Goal: Use online tool/utility

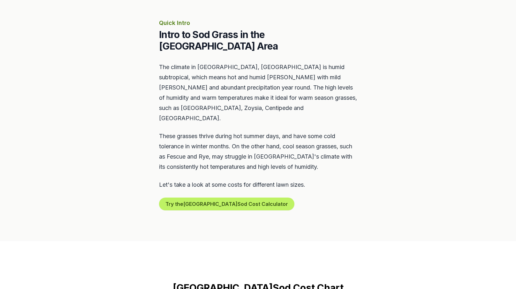
scroll to position [277, 0]
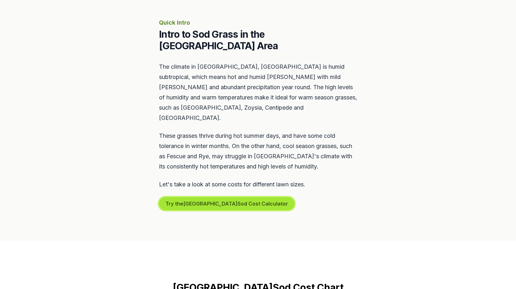
click at [220, 197] on button "Try the Atlanta Sod Cost Calculator" at bounding box center [226, 203] width 135 height 13
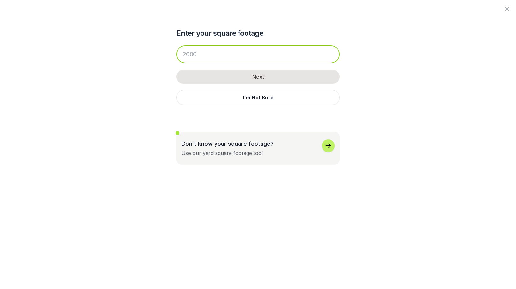
click at [221, 50] on input "number" at bounding box center [258, 54] width 164 height 18
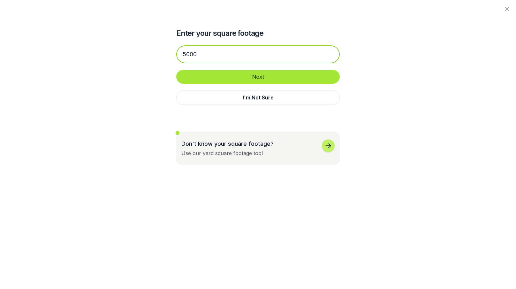
type input "5000"
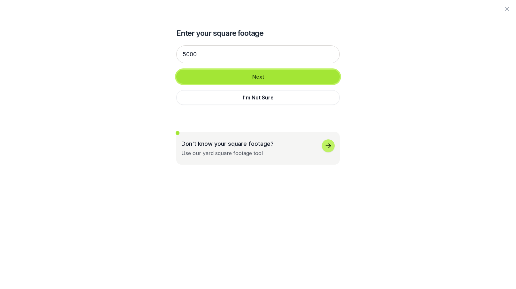
click at [241, 78] on button "Next" at bounding box center [258, 77] width 164 height 14
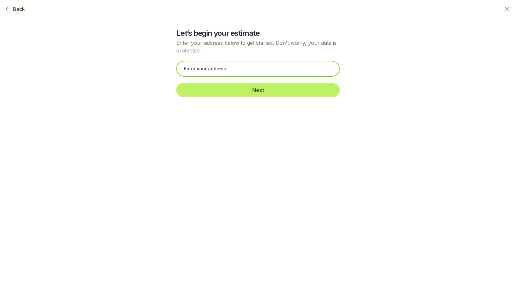
click at [235, 72] on input "text" at bounding box center [258, 69] width 164 height 16
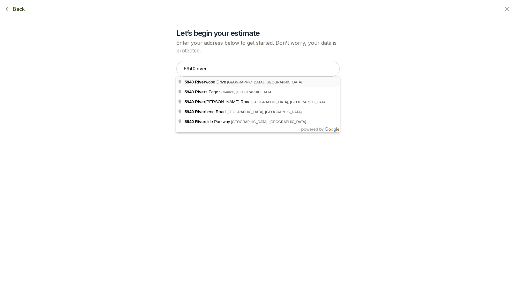
type input "[STREET_ADDRESS]"
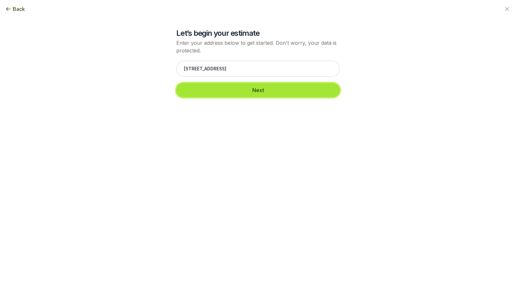
click at [241, 95] on button "Next" at bounding box center [258, 90] width 164 height 14
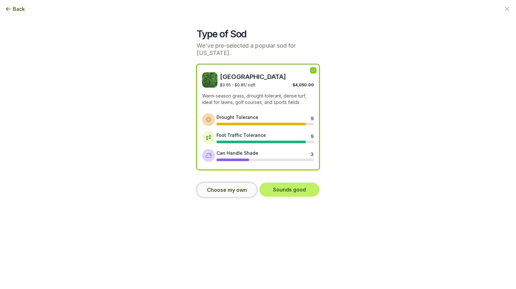
click at [226, 189] on button "Choose my own" at bounding box center [227, 189] width 60 height 15
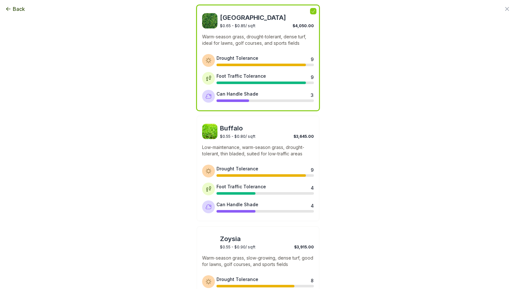
scroll to position [0, 0]
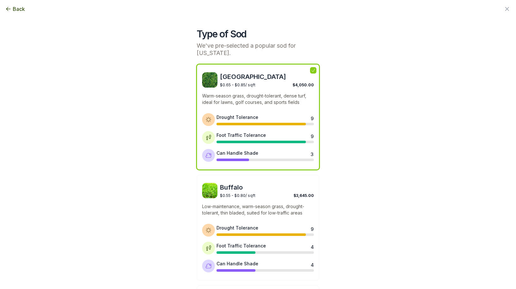
click at [17, 7] on span "Back" at bounding box center [19, 9] width 12 height 8
